Goal: Find specific page/section: Find specific page/section

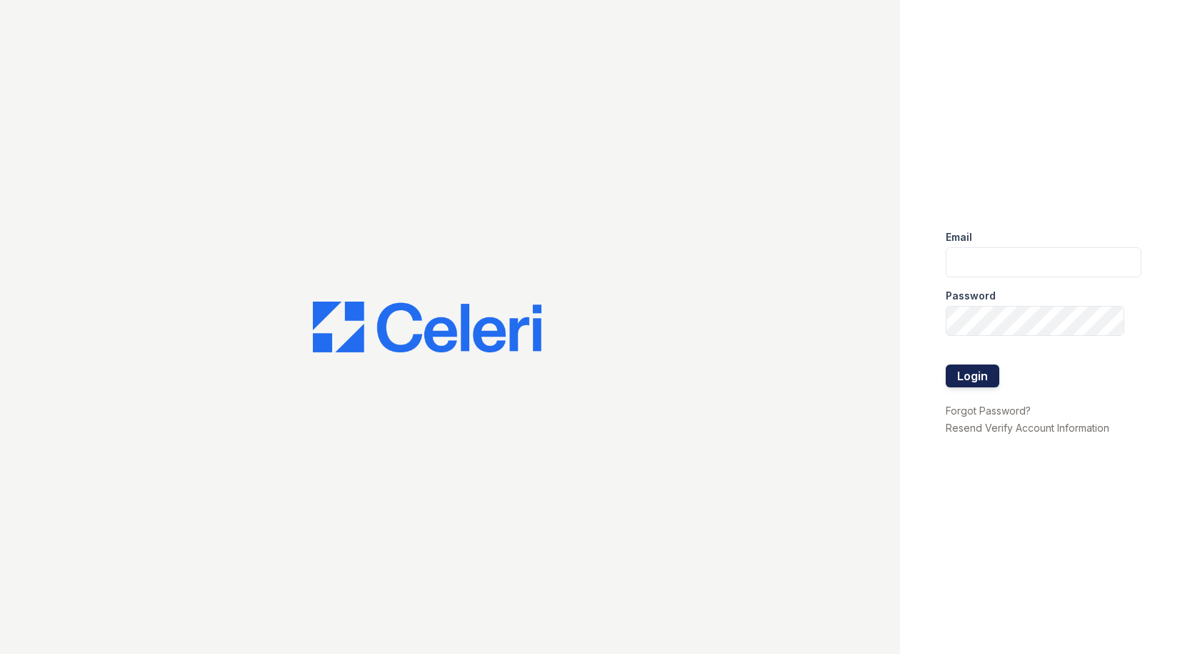
type input "[EMAIL_ADDRESS][DOMAIN_NAME]"
click at [976, 374] on button "Login" at bounding box center [973, 375] width 54 height 23
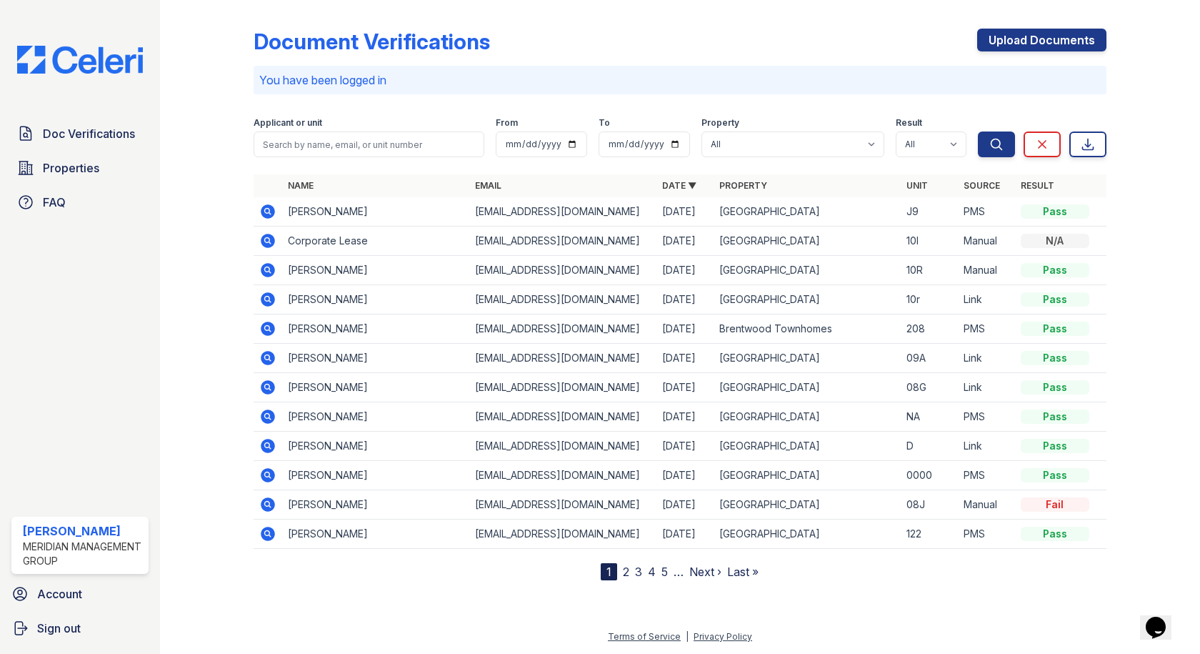
click at [624, 573] on link "2" at bounding box center [626, 571] width 6 height 14
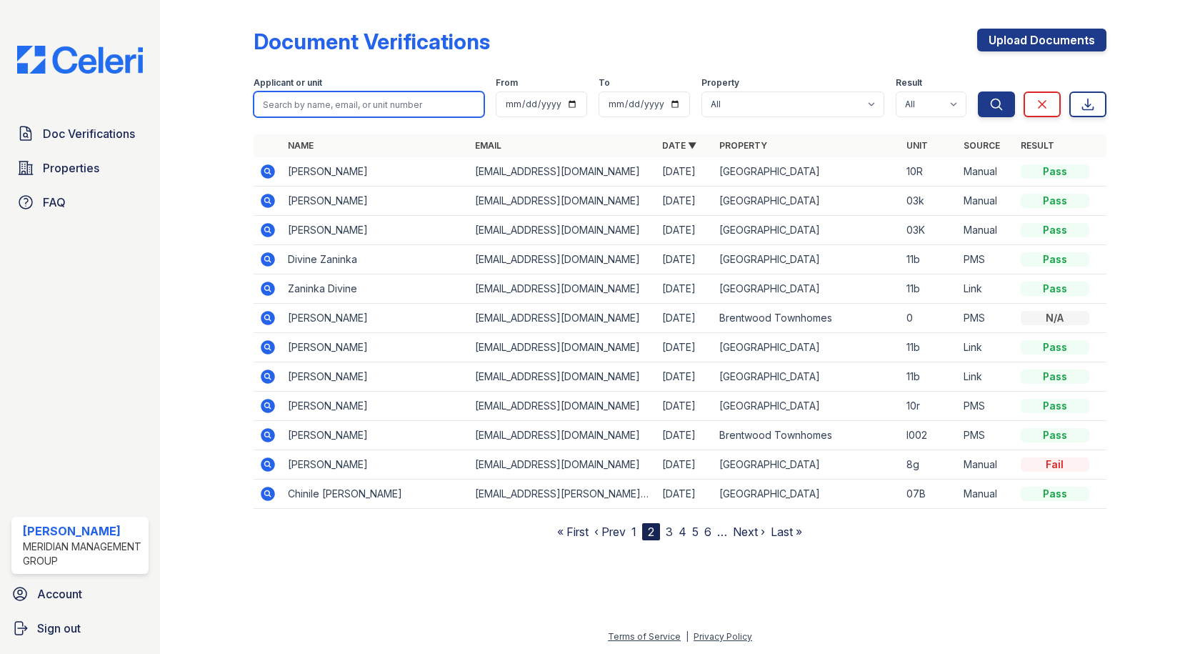
click at [389, 104] on input "search" at bounding box center [369, 104] width 230 height 26
type input "[PERSON_NAME]"
click at [978, 91] on button "Search" at bounding box center [996, 104] width 37 height 26
